Goal: Task Accomplishment & Management: Complete application form

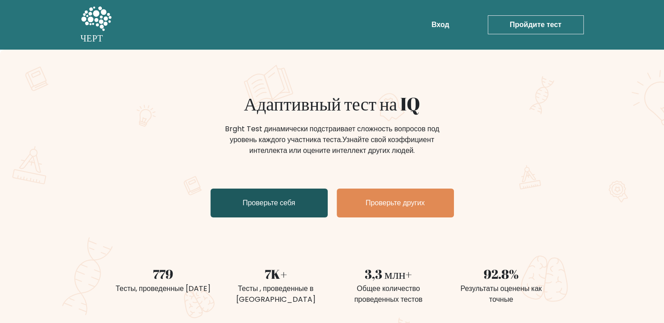
click at [287, 200] on ya-tr-span "Проверьте себя" at bounding box center [268, 202] width 53 height 10
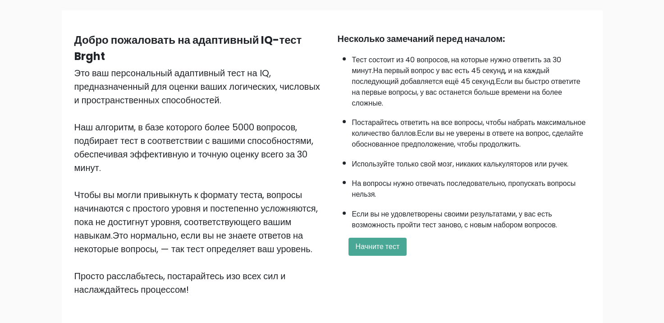
scroll to position [61, 0]
click at [366, 241] on ya-tr-span "Начните тест" at bounding box center [378, 246] width 44 height 10
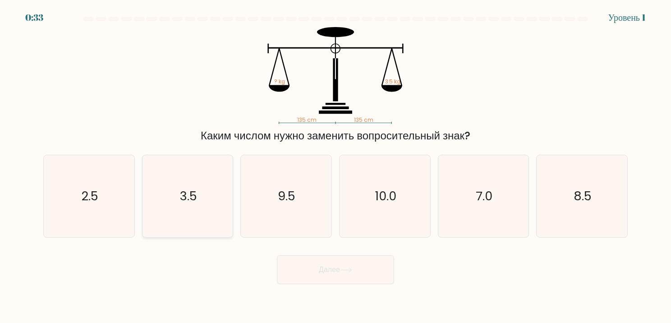
click at [186, 202] on text "3.5" at bounding box center [188, 196] width 17 height 18
click at [335, 166] on input "b. 3.5" at bounding box center [335, 163] width 0 height 5
radio input "true"
click at [277, 255] on button "Далее" at bounding box center [335, 269] width 117 height 29
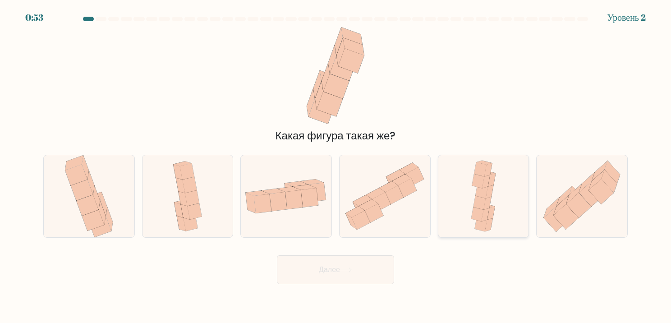
click at [490, 218] on icon at bounding box center [491, 213] width 8 height 14
click at [336, 166] on input "e." at bounding box center [335, 163] width 0 height 5
radio input "true"
click at [277, 255] on button "Далее" at bounding box center [335, 269] width 117 height 29
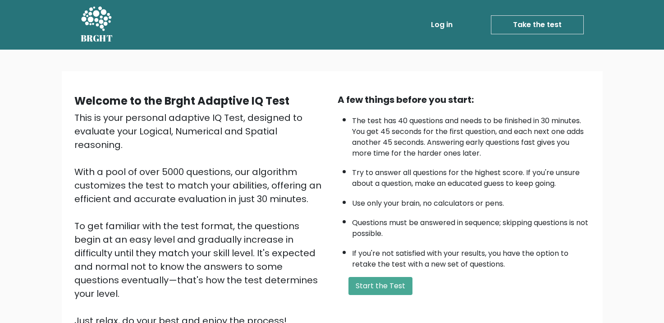
scroll to position [61, 0]
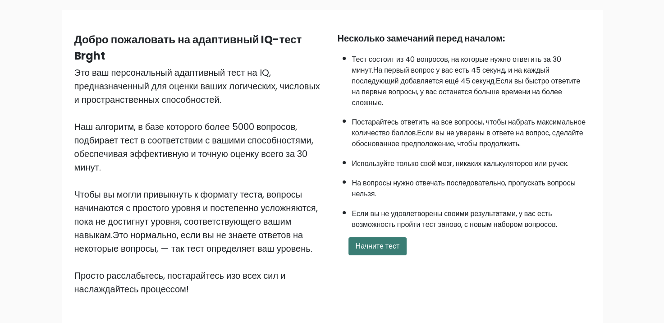
click at [377, 241] on ya-tr-span "Начните тест" at bounding box center [378, 246] width 44 height 10
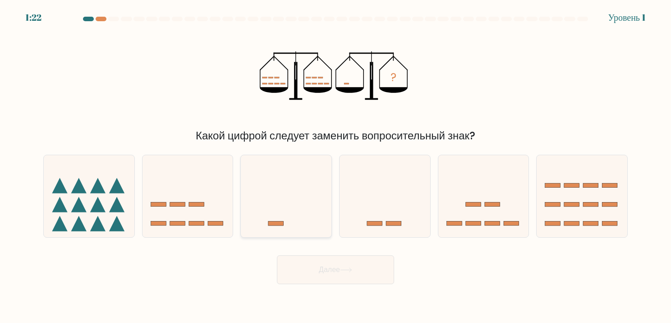
click at [289, 226] on icon at bounding box center [286, 196] width 91 height 75
click at [335, 166] on input "c." at bounding box center [335, 163] width 0 height 5
radio input "true"
click at [277, 255] on button "Далее" at bounding box center [335, 269] width 117 height 29
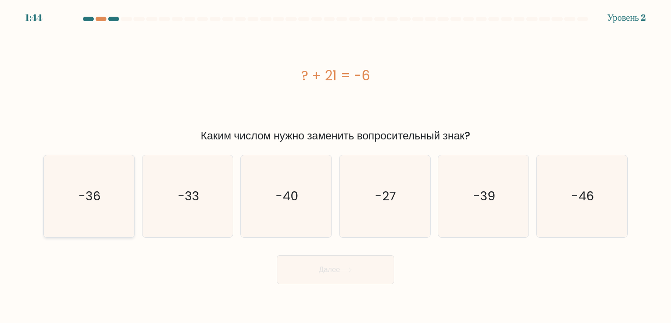
click at [97, 200] on text "-36" at bounding box center [90, 196] width 22 height 18
click at [335, 166] on input "a. -36" at bounding box center [335, 163] width 0 height 5
radio input "true"
click at [354, 185] on icon "-27" at bounding box center [384, 196] width 82 height 82
click at [336, 166] on input "d. -27" at bounding box center [335, 163] width 0 height 5
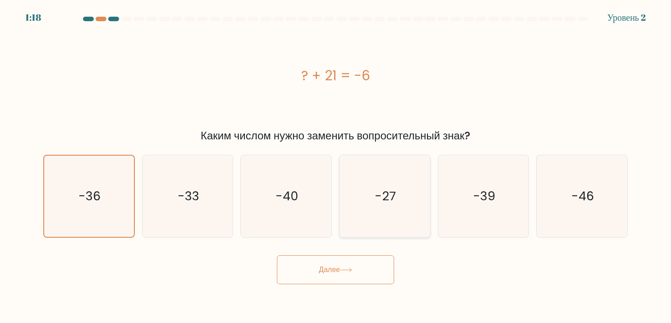
radio input "true"
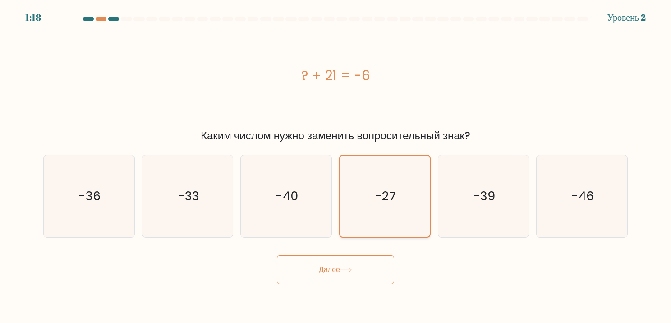
click at [277, 255] on button "Далее" at bounding box center [335, 269] width 117 height 29
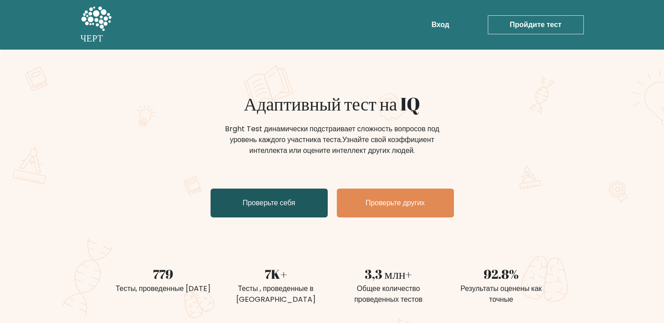
click at [291, 202] on ya-tr-span "Проверьте себя" at bounding box center [268, 202] width 53 height 10
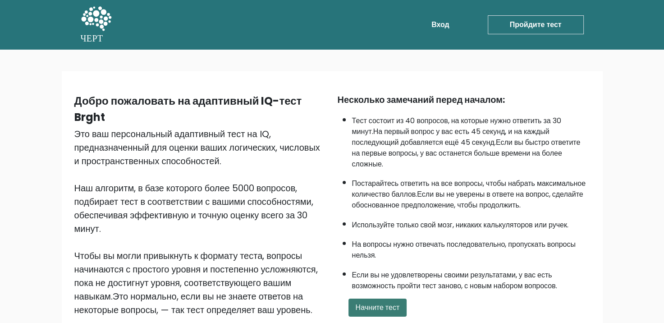
click at [369, 299] on button "Начните тест" at bounding box center [377, 307] width 59 height 18
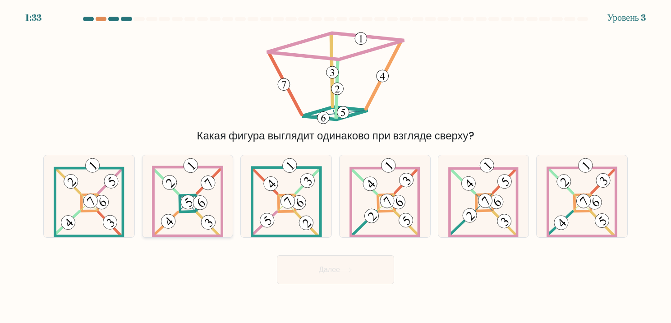
click at [189, 208] on 895 at bounding box center [188, 202] width 20 height 20
click at [335, 166] on input "b." at bounding box center [335, 163] width 0 height 5
radio input "true"
click at [277, 255] on button "Далее" at bounding box center [335, 269] width 117 height 29
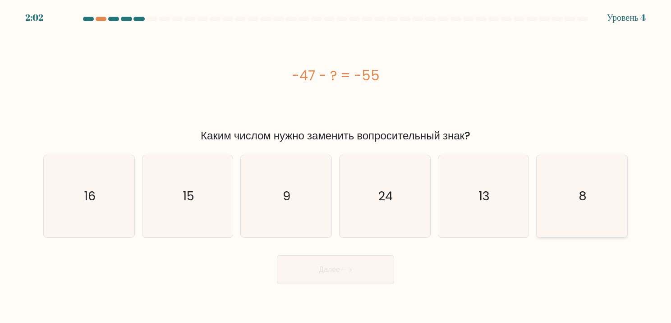
click at [556, 187] on icon "8" at bounding box center [581, 196] width 82 height 82
click at [336, 166] on input "f. 8" at bounding box center [335, 163] width 0 height 5
radio input "true"
click at [277, 255] on button "Далее" at bounding box center [335, 269] width 117 height 29
click at [571, 174] on icon "27" at bounding box center [581, 196] width 82 height 82
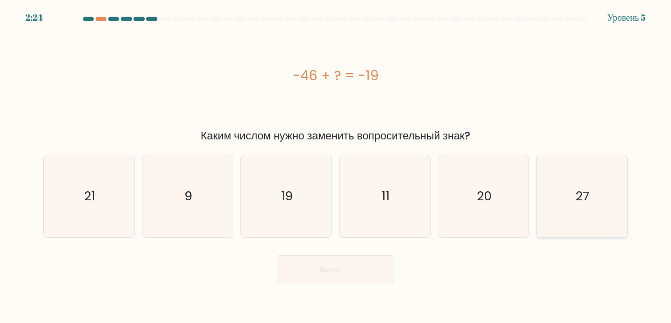
click at [336, 166] on input "f. 27" at bounding box center [335, 163] width 0 height 5
radio input "true"
click at [277, 255] on button "Далее" at bounding box center [335, 269] width 117 height 29
